Goal: Information Seeking & Learning: Learn about a topic

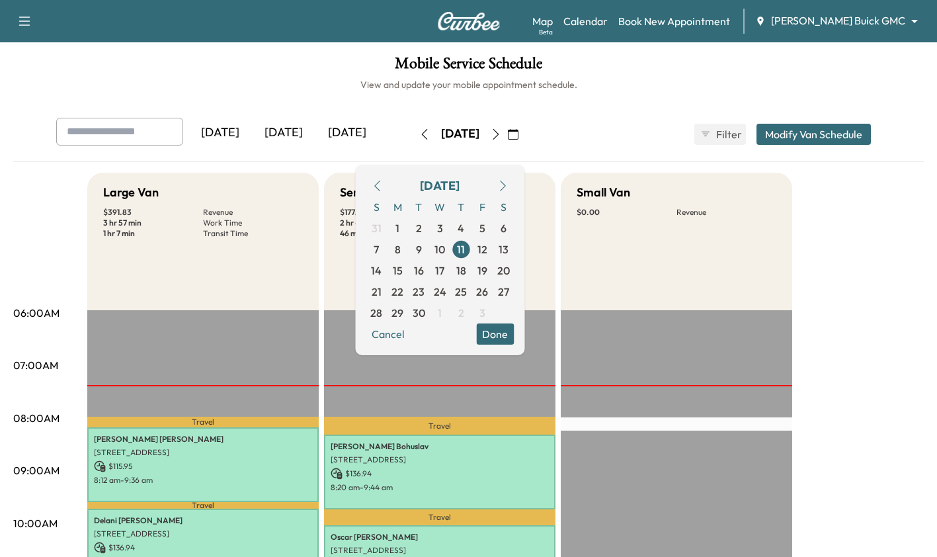
click at [501, 132] on icon "button" at bounding box center [496, 134] width 11 height 11
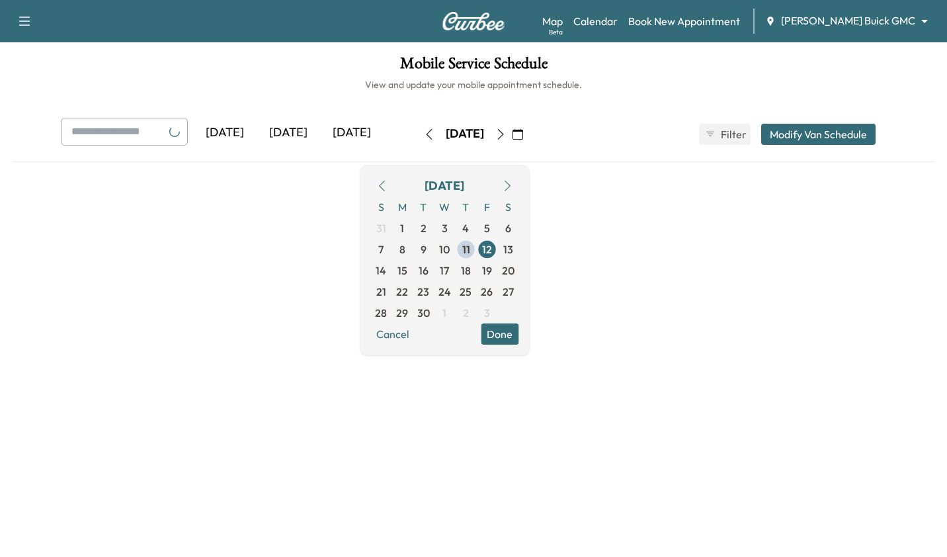
click at [506, 134] on icon "button" at bounding box center [500, 134] width 11 height 11
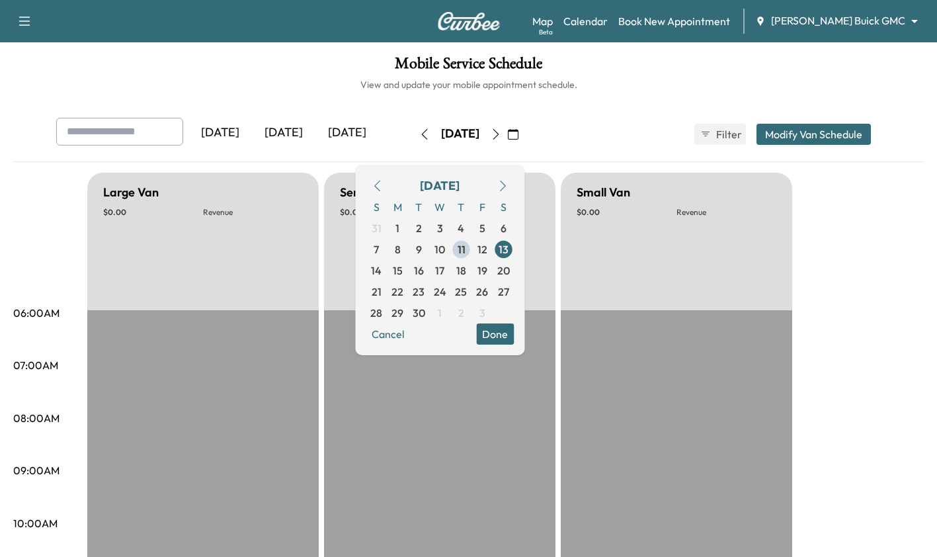
click at [419, 134] on icon "button" at bounding box center [424, 134] width 11 height 11
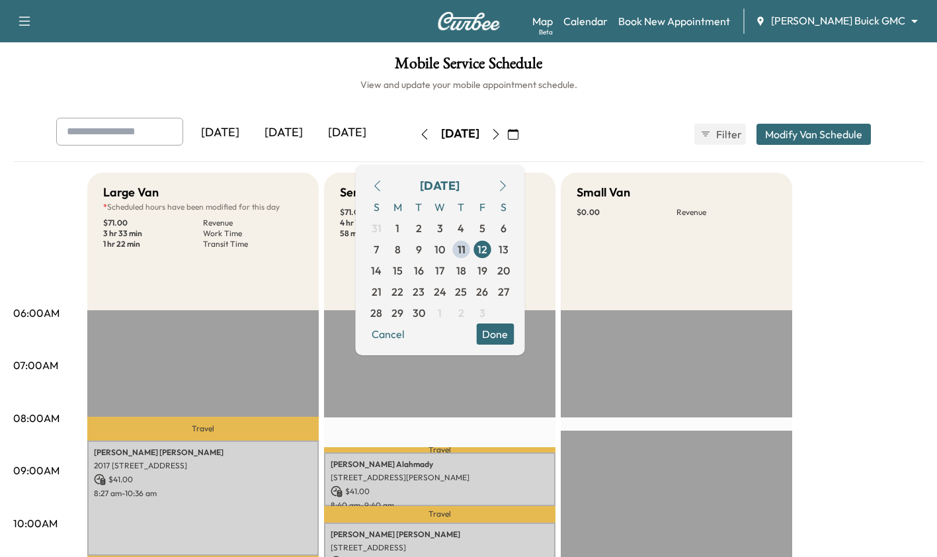
click at [419, 134] on icon "button" at bounding box center [424, 134] width 11 height 11
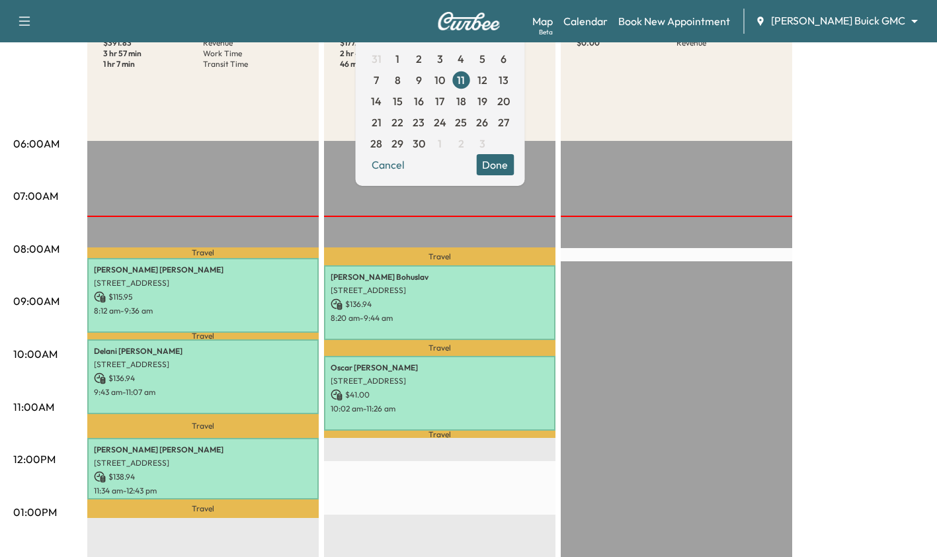
scroll to position [169, 0]
click at [871, 278] on div "Large Van $ 391.83 Revenue 3 hr 57 min Work Time 1 hr 7 min Transit Time Travel…" at bounding box center [505, 500] width 836 height 992
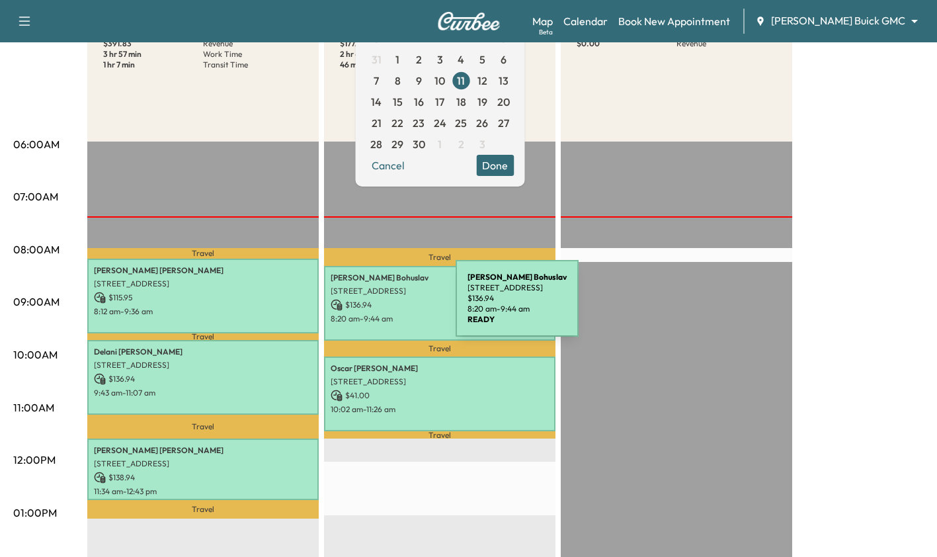
click at [356, 306] on p "$ 136.94" at bounding box center [440, 305] width 218 height 12
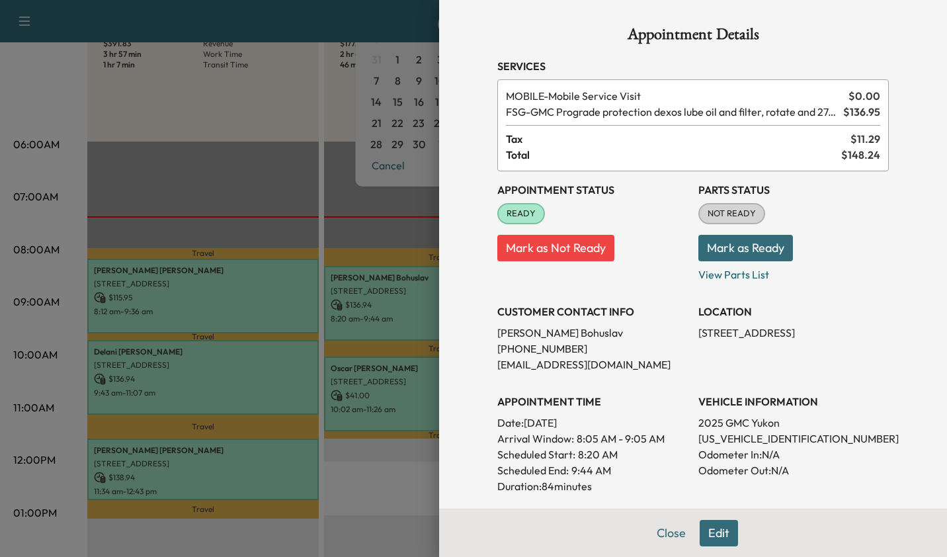
click at [315, 261] on div at bounding box center [473, 278] width 947 height 557
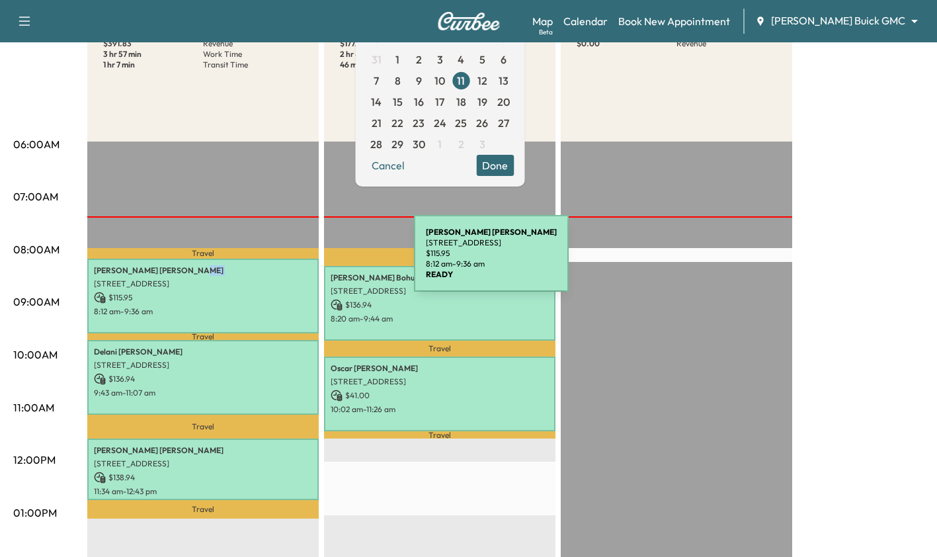
click at [315, 261] on div "[PERSON_NAME] [STREET_ADDRESS][PERSON_NAME] $ 115.95 8:12 am - 9:36 am" at bounding box center [202, 295] width 231 height 75
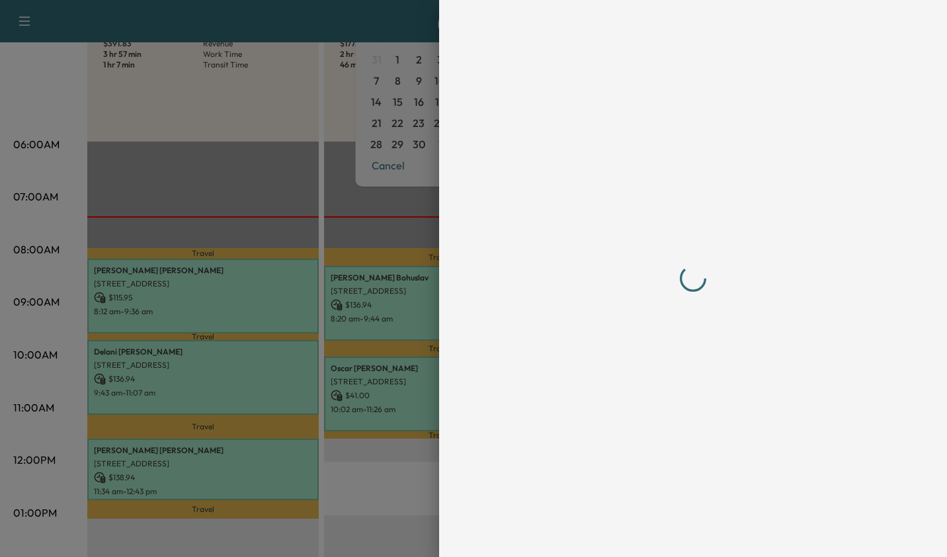
click at [315, 261] on div at bounding box center [473, 278] width 947 height 557
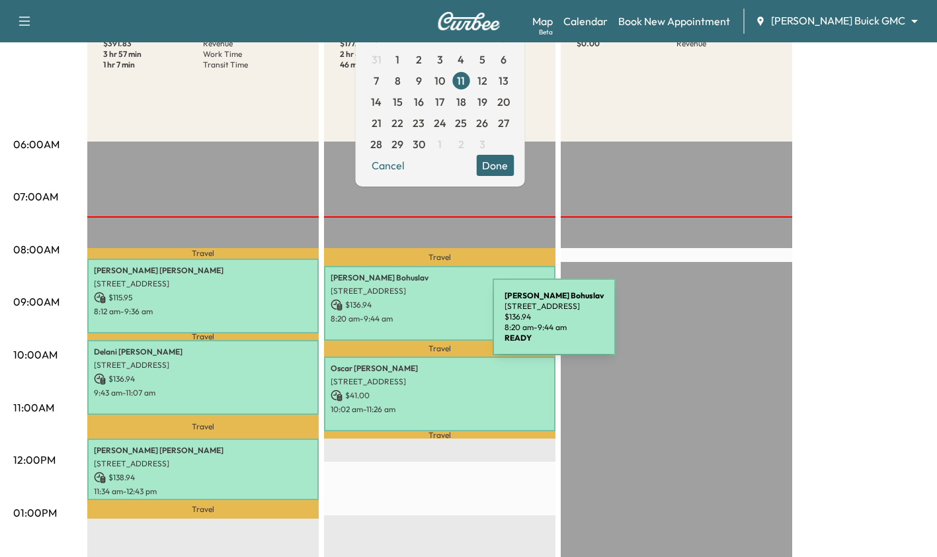
click at [393, 325] on div "[PERSON_NAME] [STREET_ADDRESS] $ 136.94 8:20 am - 9:44 am" at bounding box center [439, 303] width 231 height 75
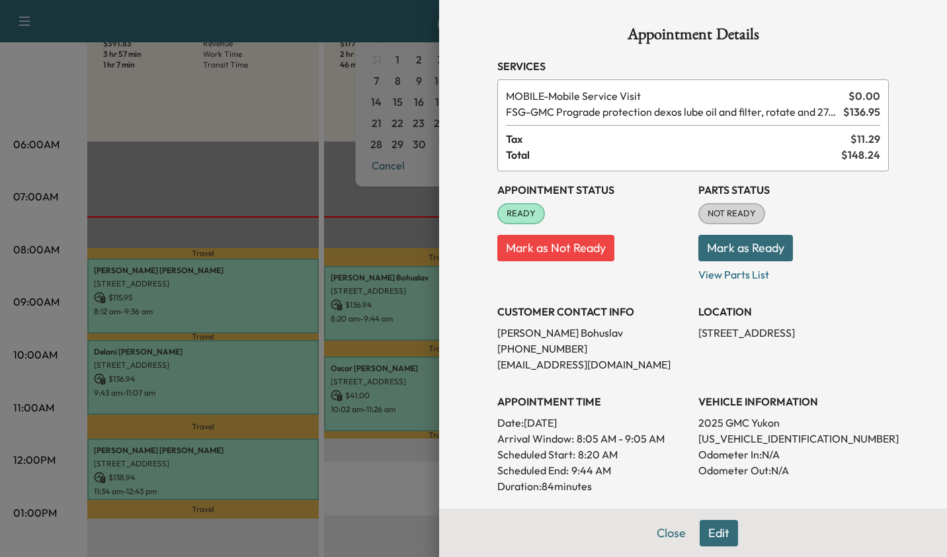
click at [393, 325] on div at bounding box center [473, 278] width 947 height 557
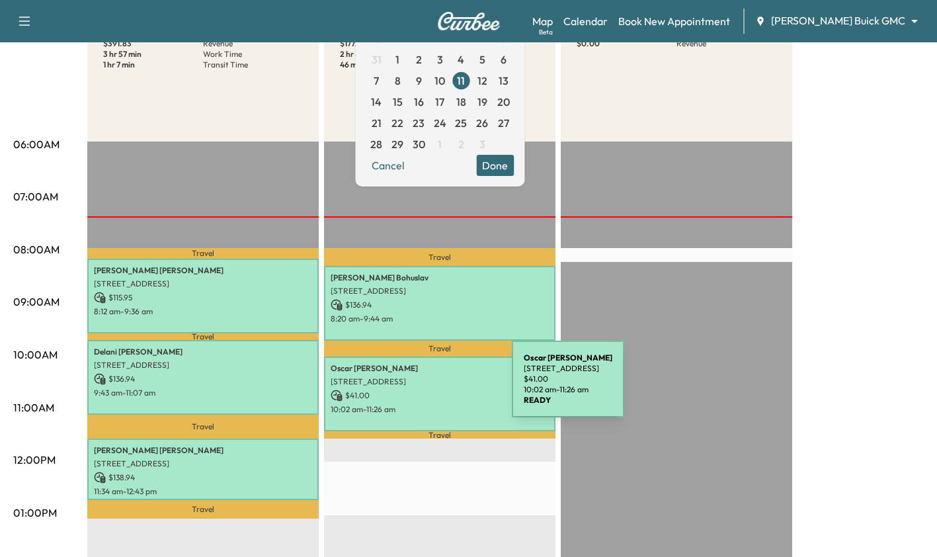
click at [413, 389] on p "$ 41.00" at bounding box center [440, 395] width 218 height 12
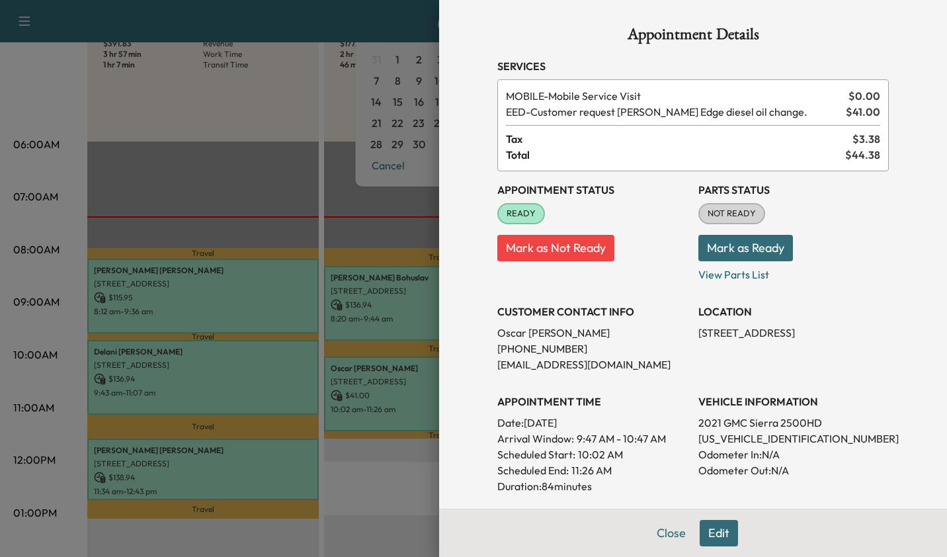
click at [413, 387] on div at bounding box center [473, 278] width 947 height 557
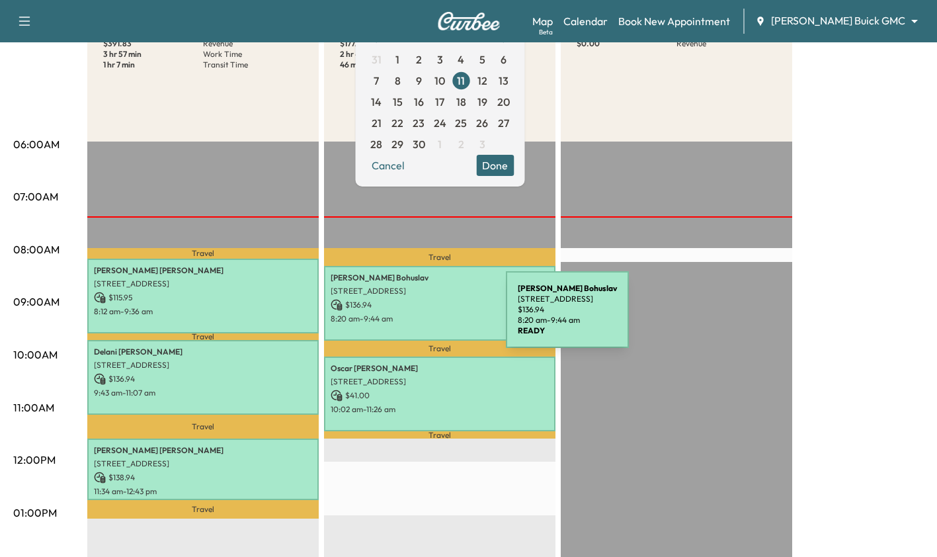
click at [407, 317] on p "8:20 am - 9:44 am" at bounding box center [440, 318] width 218 height 11
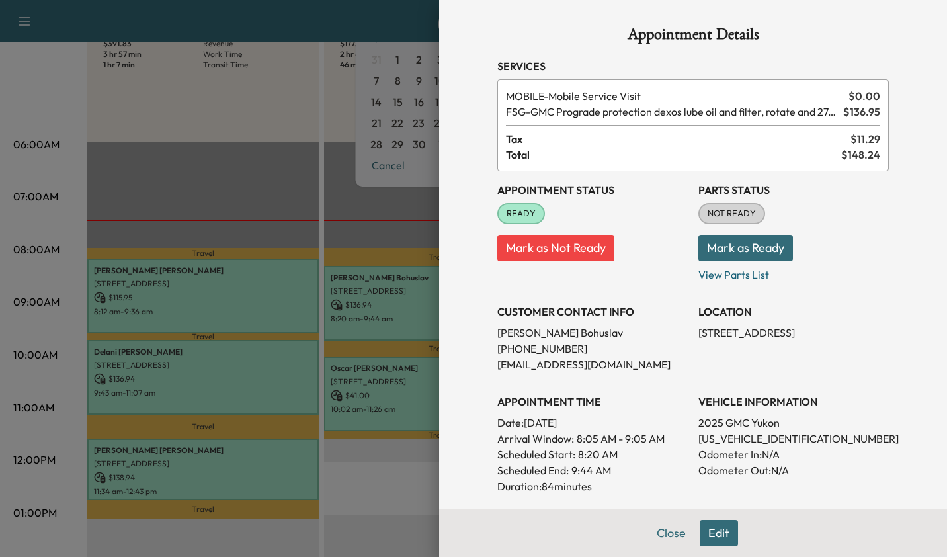
click at [444, 308] on div "Appointment Details Services MOBILE - Mobile Service Visit $ 0.00 FSG - GMC Pro…" at bounding box center [693, 278] width 508 height 557
click at [329, 303] on div at bounding box center [473, 278] width 947 height 557
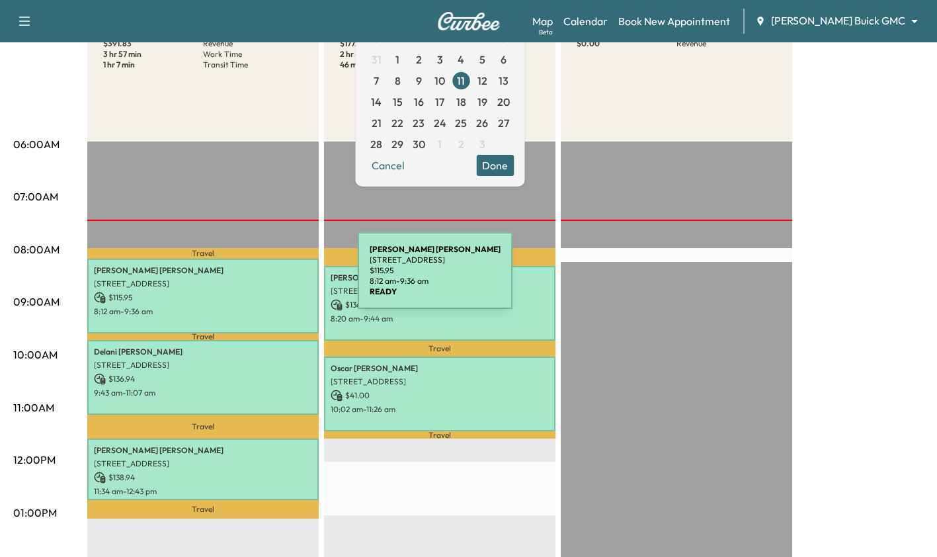
click at [249, 280] on p "[STREET_ADDRESS]" at bounding box center [203, 283] width 218 height 11
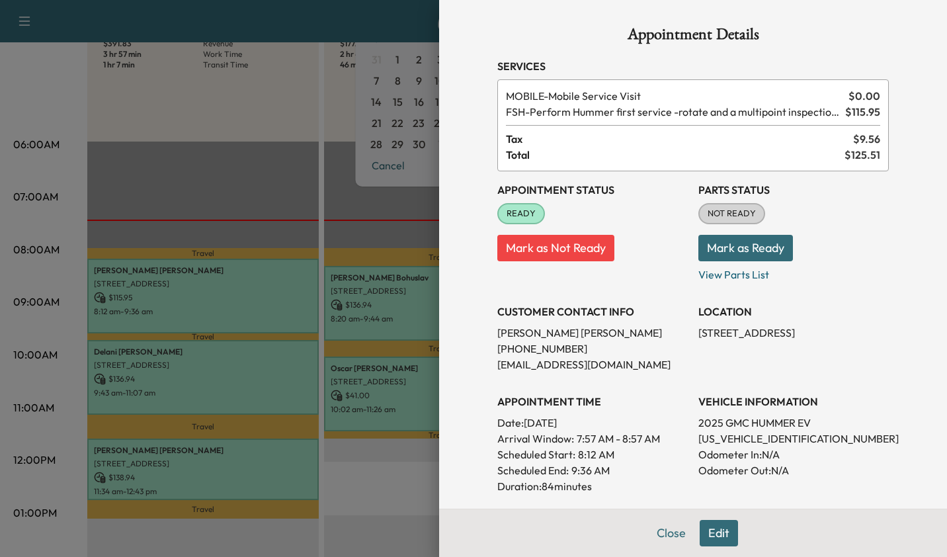
click at [234, 391] on div at bounding box center [473, 278] width 947 height 557
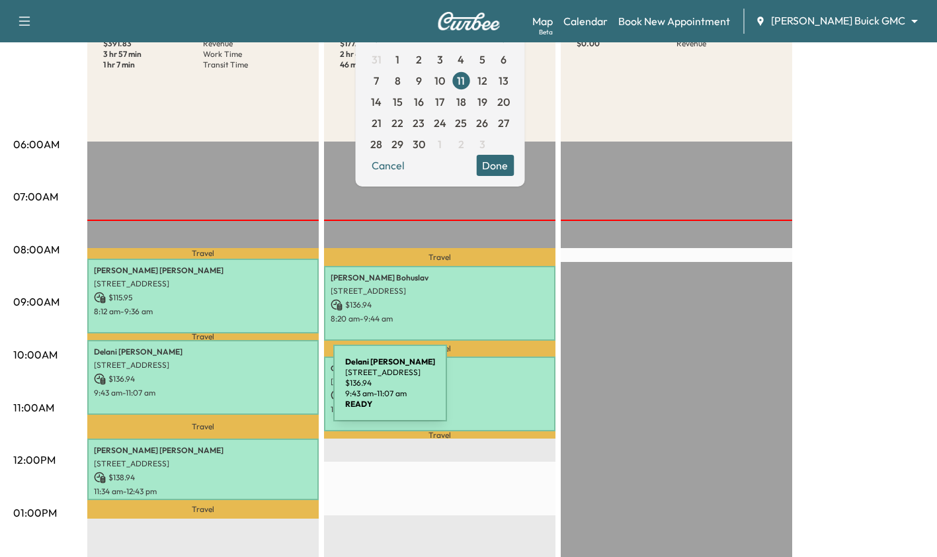
click at [234, 391] on p "9:43 am - 11:07 am" at bounding box center [203, 392] width 218 height 11
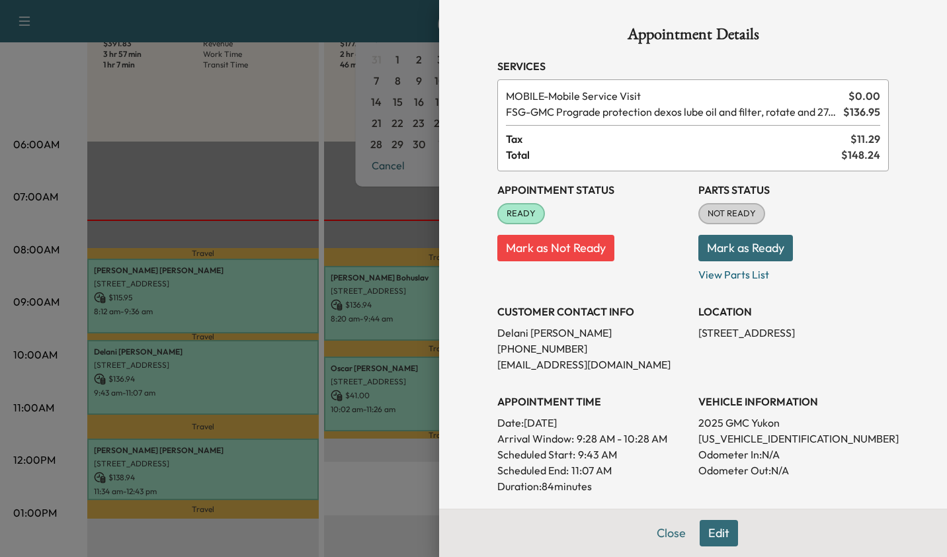
click at [203, 473] on div at bounding box center [473, 278] width 947 height 557
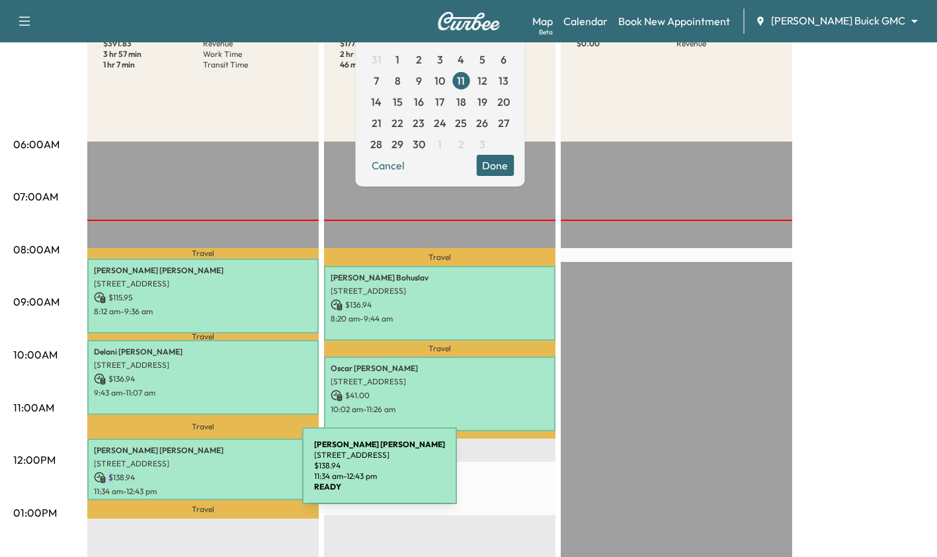
click at [203, 473] on p "$ 138.94" at bounding box center [203, 477] width 218 height 12
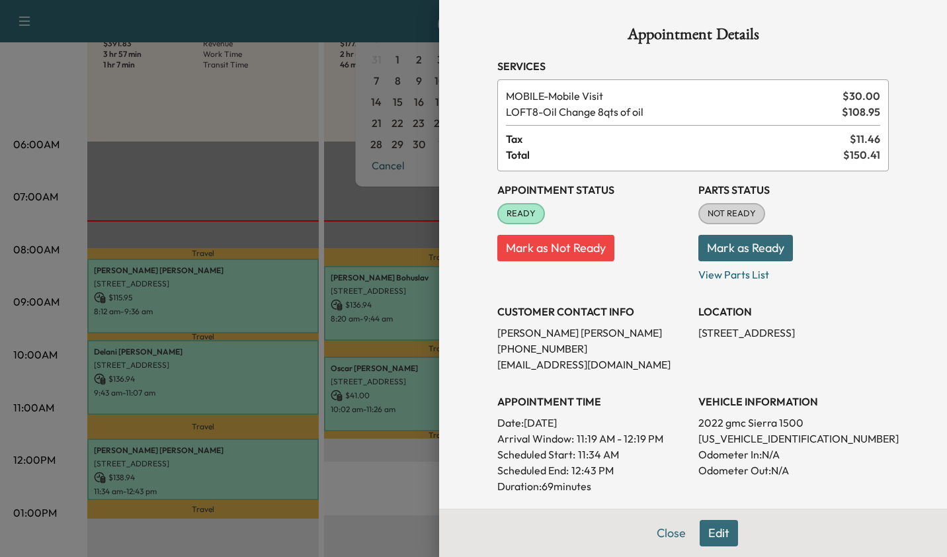
click at [34, 208] on div at bounding box center [473, 278] width 947 height 557
